Goal: Use online tool/utility

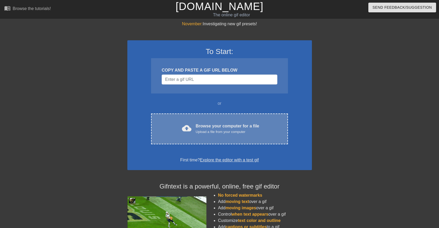
click at [228, 125] on div "Browse your computer for a file Upload a file from your computer" at bounding box center [228, 129] width 64 height 12
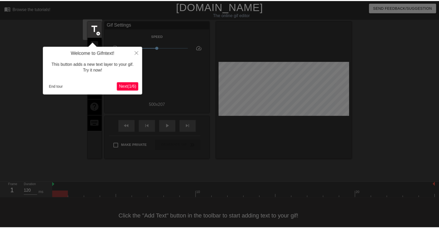
scroll to position [11, 0]
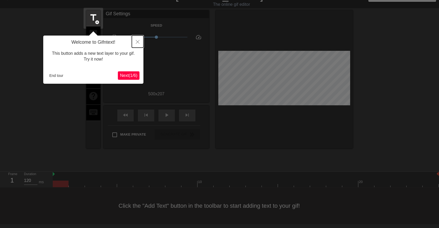
click at [135, 42] on button "Close" at bounding box center [138, 42] width 12 height 12
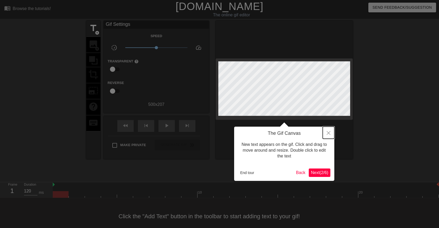
click at [329, 132] on icon "Close" at bounding box center [329, 133] width 4 height 4
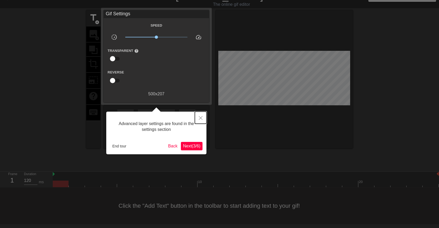
click at [200, 117] on icon "Close" at bounding box center [201, 118] width 4 height 4
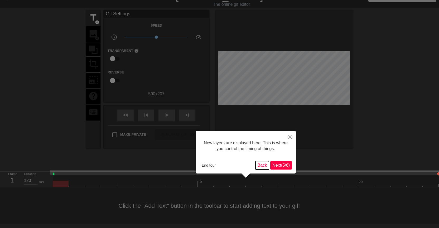
click at [262, 165] on button "Back" at bounding box center [263, 165] width 14 height 8
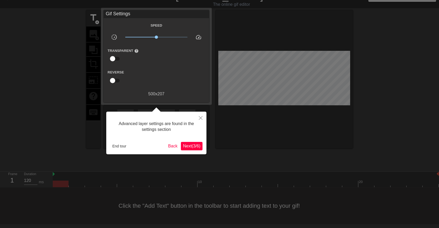
click at [194, 151] on div "Advanced layer settings are found in the settings section End tour Back Next ( …" at bounding box center [156, 133] width 100 height 43
click at [195, 145] on span "Next ( 3 / 6 )" at bounding box center [191, 146] width 17 height 4
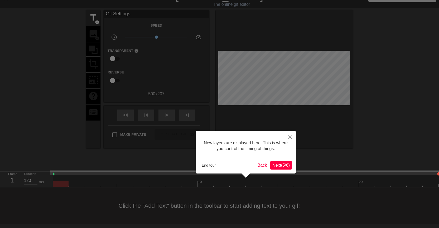
click at [277, 165] on span "Next ( 5 / 6 )" at bounding box center [281, 165] width 17 height 4
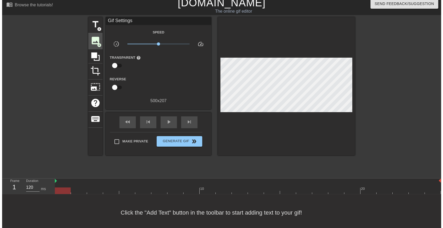
scroll to position [0, 0]
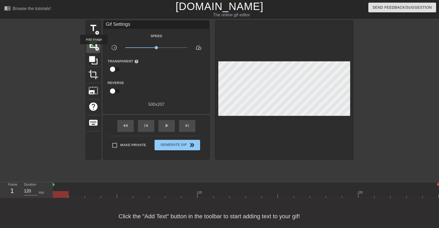
click at [94, 48] on span "image" at bounding box center [93, 44] width 10 height 10
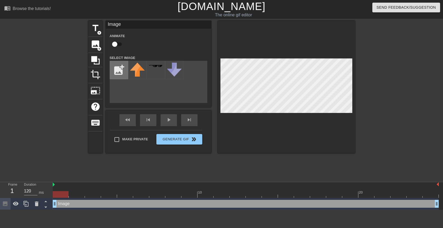
click at [119, 70] on input "file" at bounding box center [119, 70] width 18 height 18
type input "C:\fakepath\me.png"
click at [138, 73] on img at bounding box center [137, 73] width 15 height 21
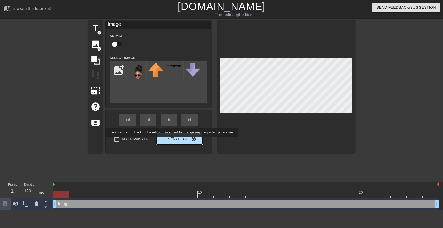
click at [174, 140] on button "Generate Gif double_arrow" at bounding box center [179, 139] width 46 height 11
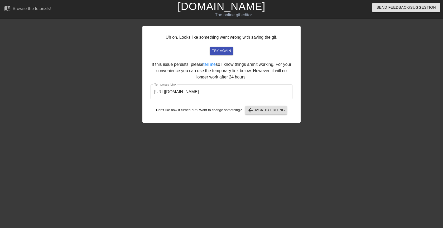
click at [203, 93] on input "[URL][DOMAIN_NAME]" at bounding box center [222, 92] width 142 height 15
